Goal: Check status: Check status

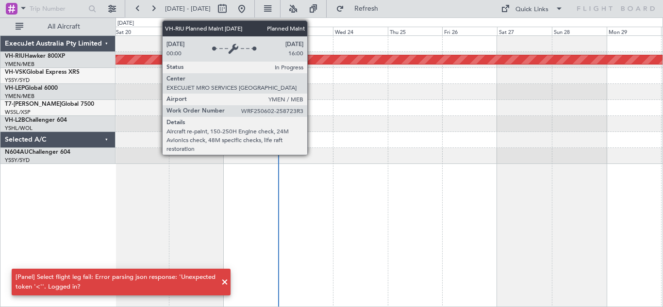
click at [312, 59] on div "Planned Maint [GEOGRAPHIC_DATA] ([GEOGRAPHIC_DATA])" at bounding box center [389, 59] width 1641 height 9
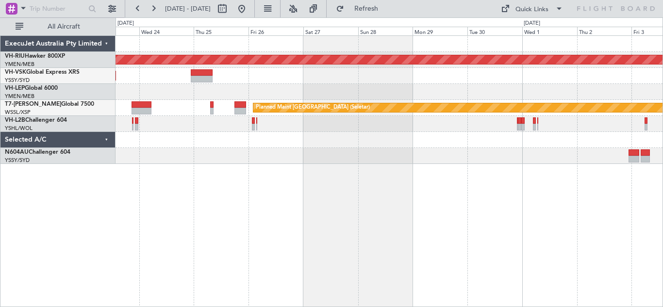
click at [288, 192] on div "Planned Maint [GEOGRAPHIC_DATA] ([GEOGRAPHIC_DATA]) Planned Maint Sydney ([PERS…" at bounding box center [390, 171] width 548 height 272
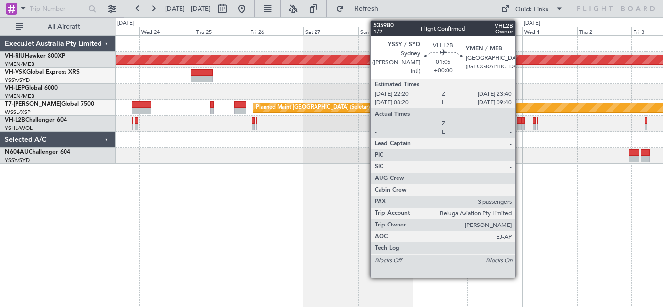
click at [520, 123] on div at bounding box center [519, 120] width 3 height 7
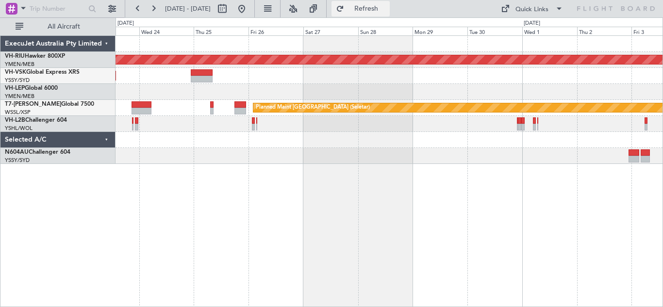
click at [387, 10] on span "Refresh" at bounding box center [366, 8] width 41 height 7
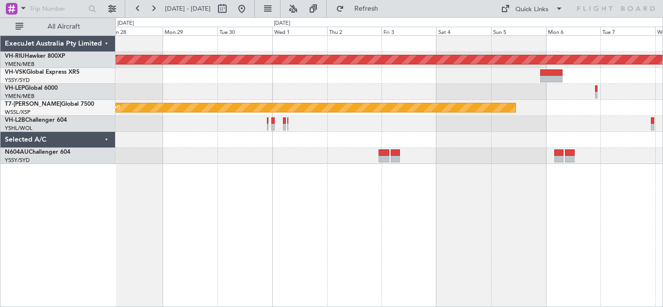
click at [355, 168] on div "Planned Maint [GEOGRAPHIC_DATA] ([GEOGRAPHIC_DATA]) Planned Maint [GEOGRAPHIC_D…" at bounding box center [390, 171] width 548 height 272
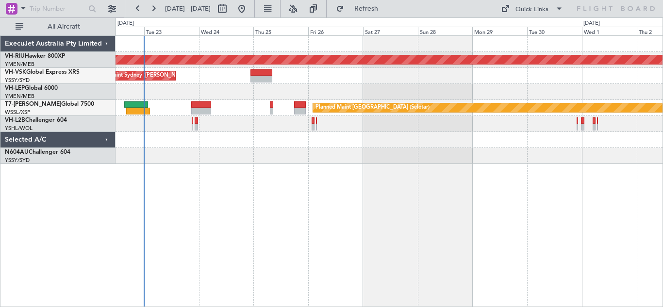
click at [524, 157] on div "Planned Maint [GEOGRAPHIC_DATA] ([GEOGRAPHIC_DATA]) Planned Maint Sydney ([PERS…" at bounding box center [389, 100] width 547 height 128
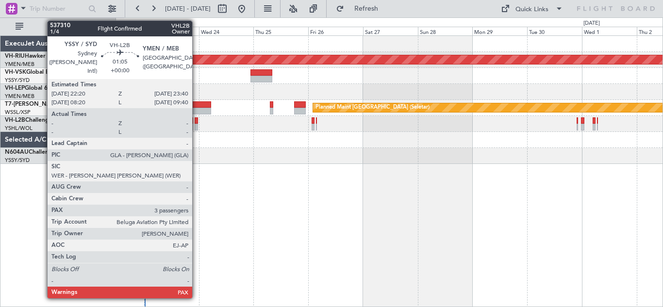
click at [197, 123] on div at bounding box center [196, 120] width 3 height 7
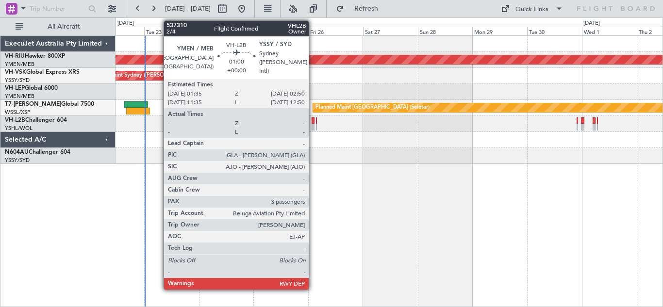
click at [313, 123] on div at bounding box center [313, 120] width 3 height 7
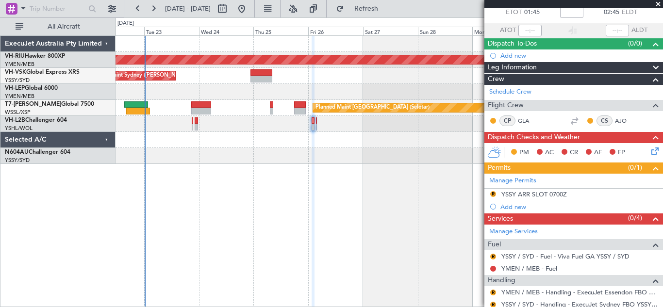
scroll to position [117, 0]
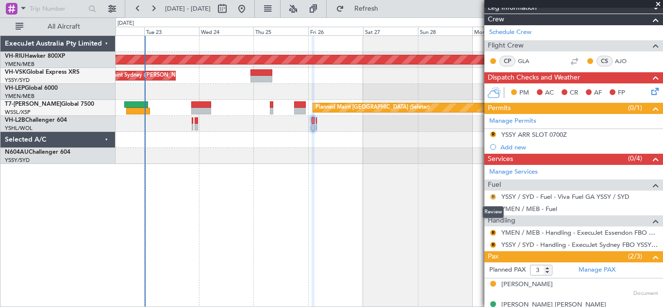
click at [492, 196] on button "R" at bounding box center [493, 197] width 6 height 6
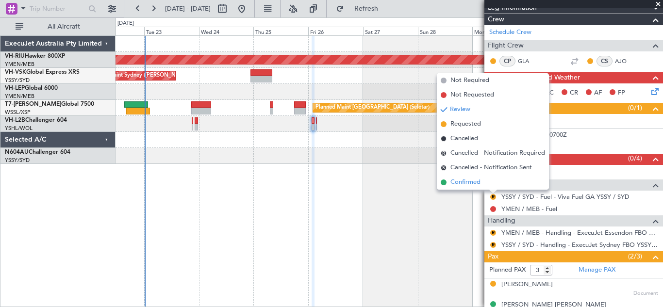
click at [462, 181] on span "Confirmed" at bounding box center [465, 183] width 30 height 10
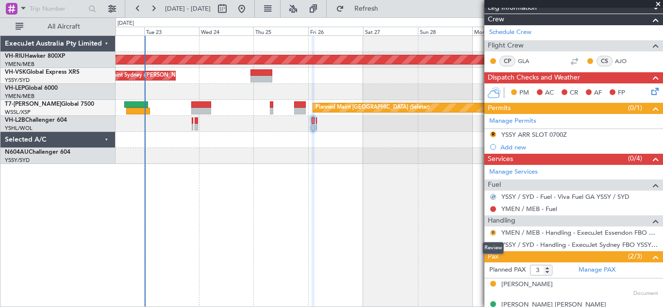
click at [495, 232] on button "R" at bounding box center [493, 233] width 6 height 6
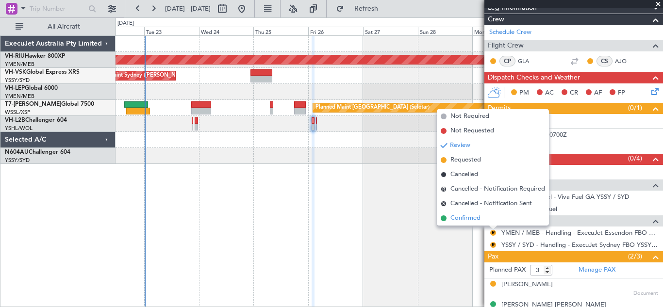
click at [470, 220] on span "Confirmed" at bounding box center [465, 219] width 30 height 10
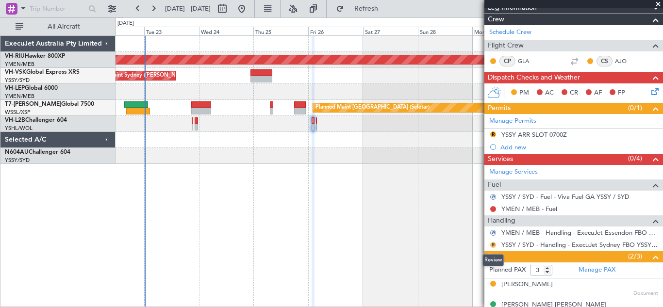
click at [494, 245] on button "R" at bounding box center [493, 245] width 6 height 6
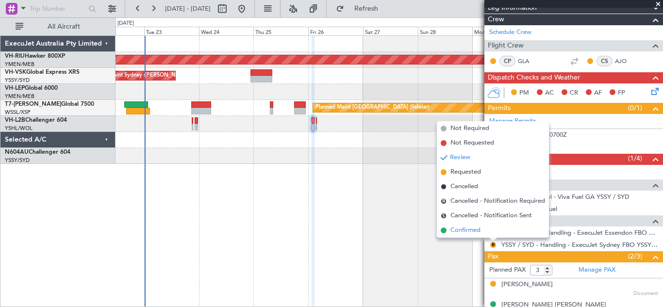
click at [464, 234] on span "Confirmed" at bounding box center [465, 231] width 30 height 10
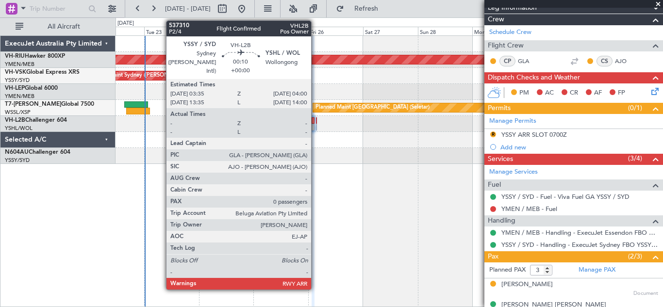
click at [316, 123] on div at bounding box center [316, 120] width 1 height 7
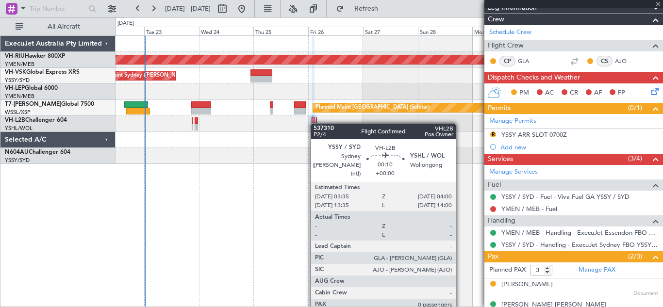
type input "0"
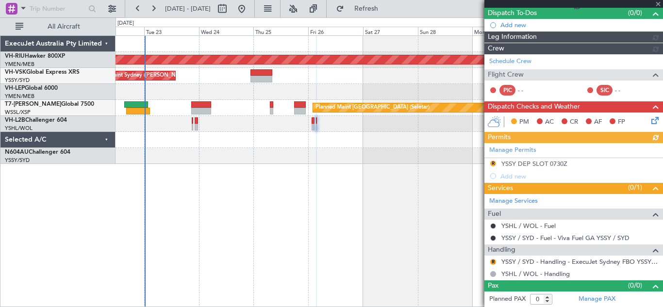
scroll to position [87, 0]
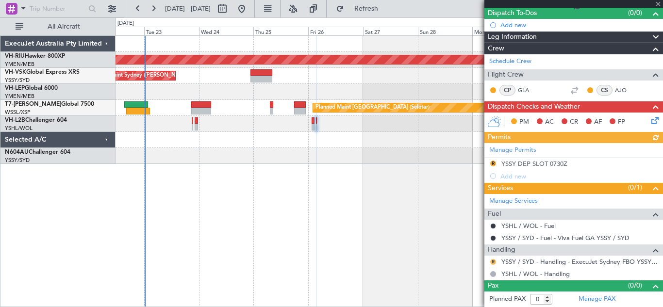
click at [493, 262] on button "R" at bounding box center [493, 262] width 6 height 6
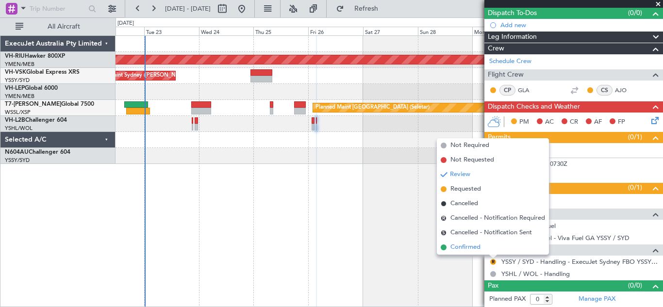
click at [465, 247] on span "Confirmed" at bounding box center [465, 248] width 30 height 10
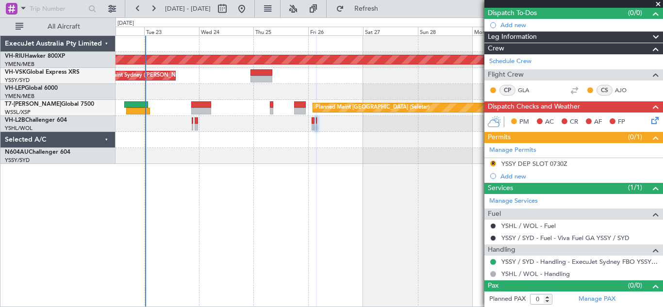
click at [658, 3] on span at bounding box center [658, 4] width 10 height 9
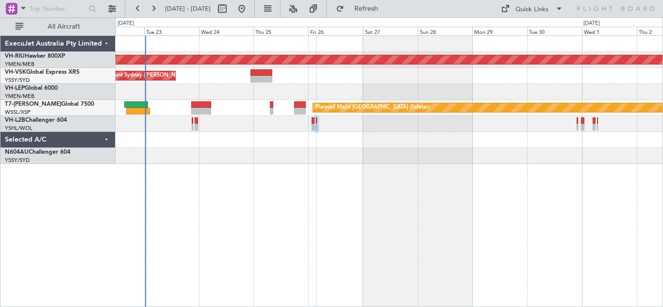
scroll to position [0, 0]
